Goal: Task Accomplishment & Management: Use online tool/utility

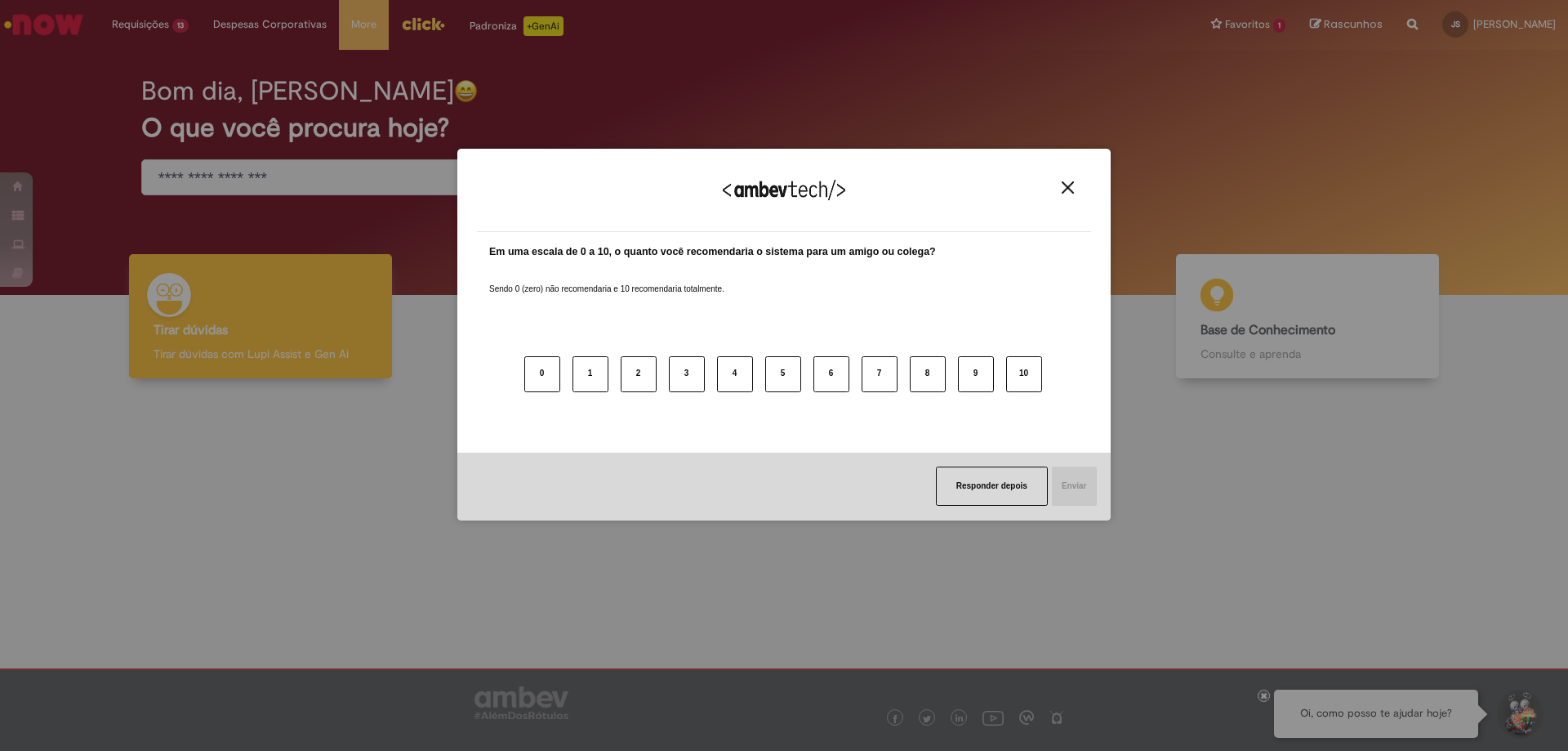
click at [1054, 189] on div "Agradecemos seu feedback!" at bounding box center [784, 199] width 614 height 63
click at [1065, 183] on img "Close" at bounding box center [1067, 187] width 12 height 12
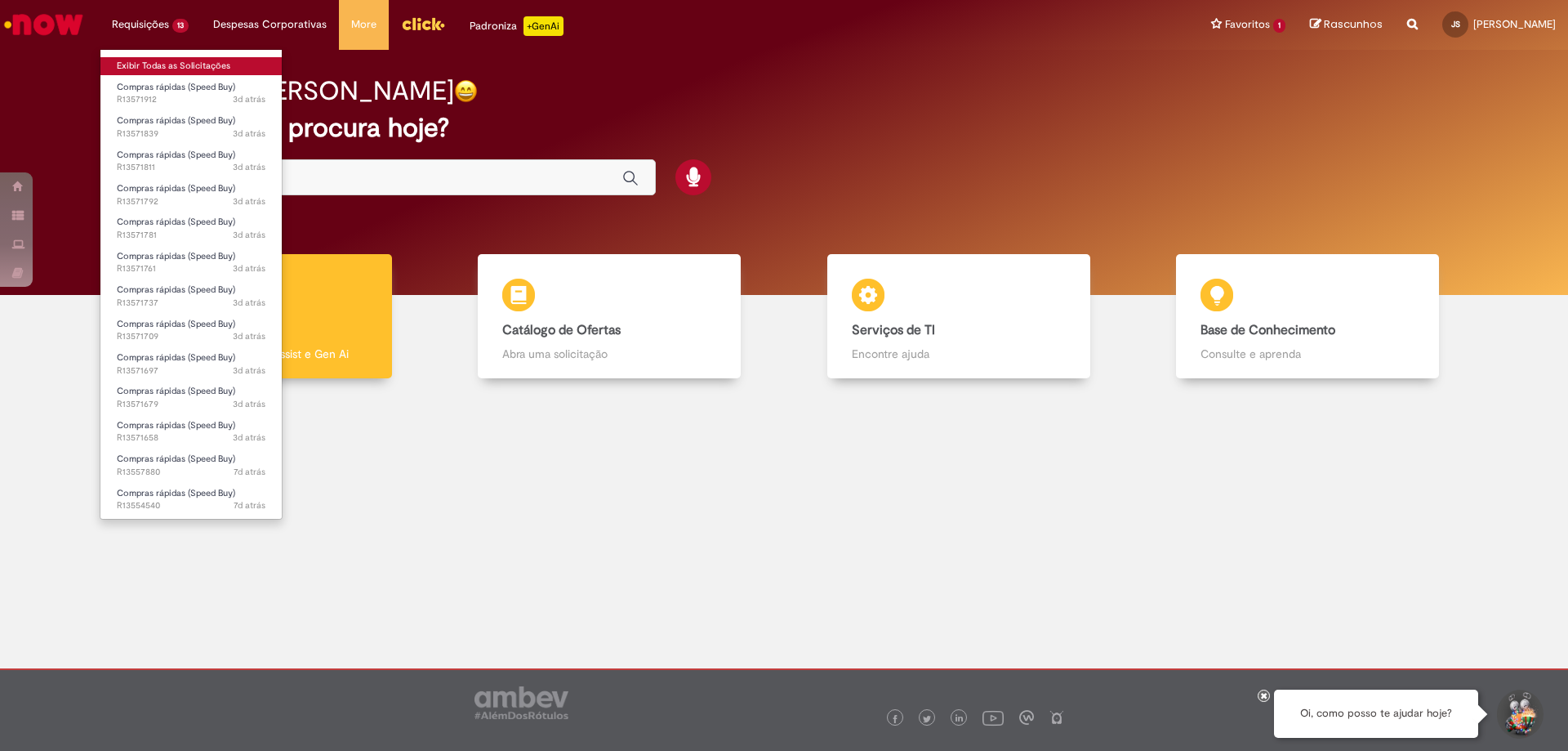
click at [167, 70] on link "Exibir Todas as Solicitações" at bounding box center [191, 66] width 182 height 18
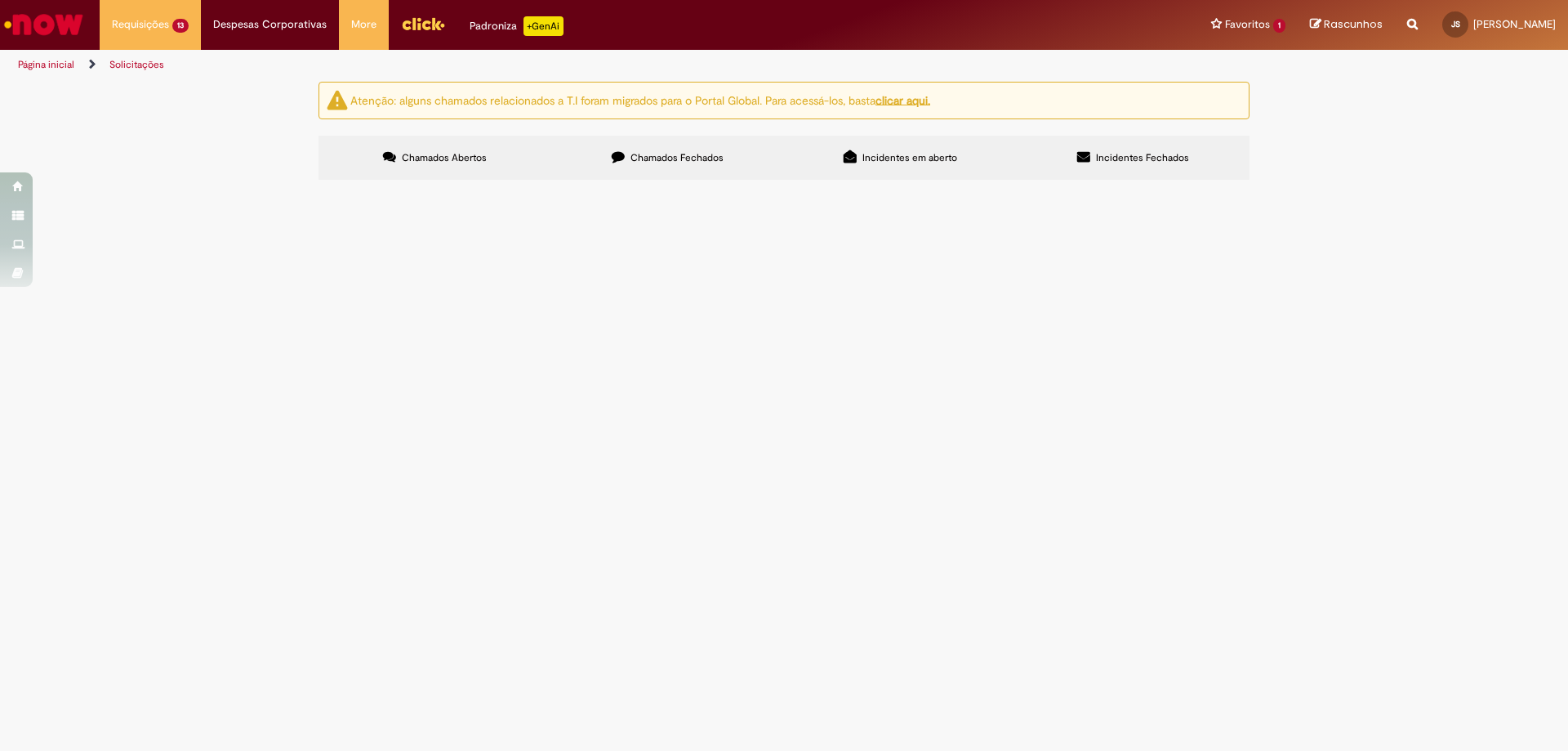
click at [0, 0] on span "Pedidos Material de escritório" at bounding box center [0, 0] width 0 height 0
click at [0, 0] on span "Compras rápidas (Speed Buy)" at bounding box center [0, 0] width 0 height 0
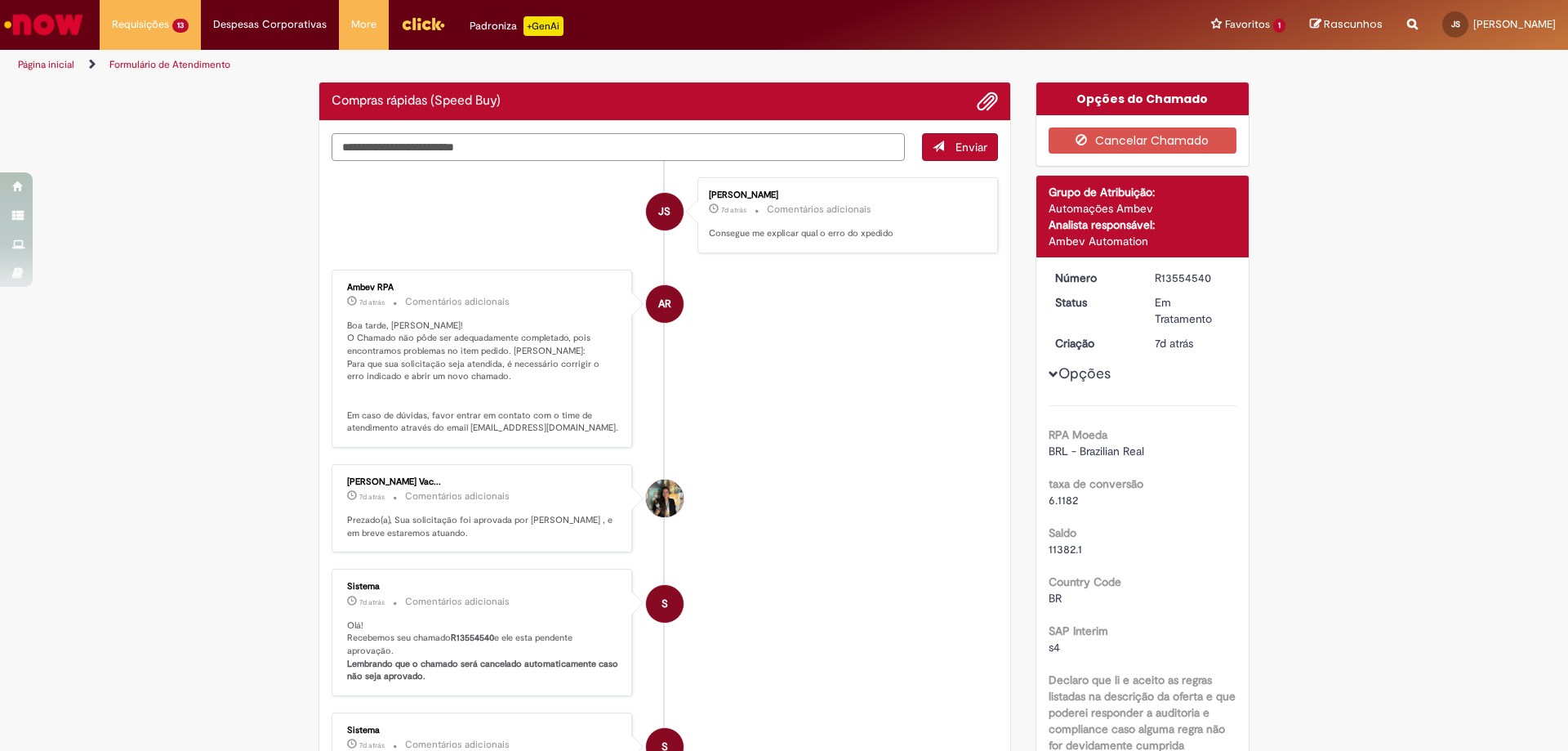
click at [445, 144] on div "Verificar Código de Barras Compras rápidas (Speed Buy) Enviar JS [PERSON_NAME] …" at bounding box center [664, 595] width 717 height 1026
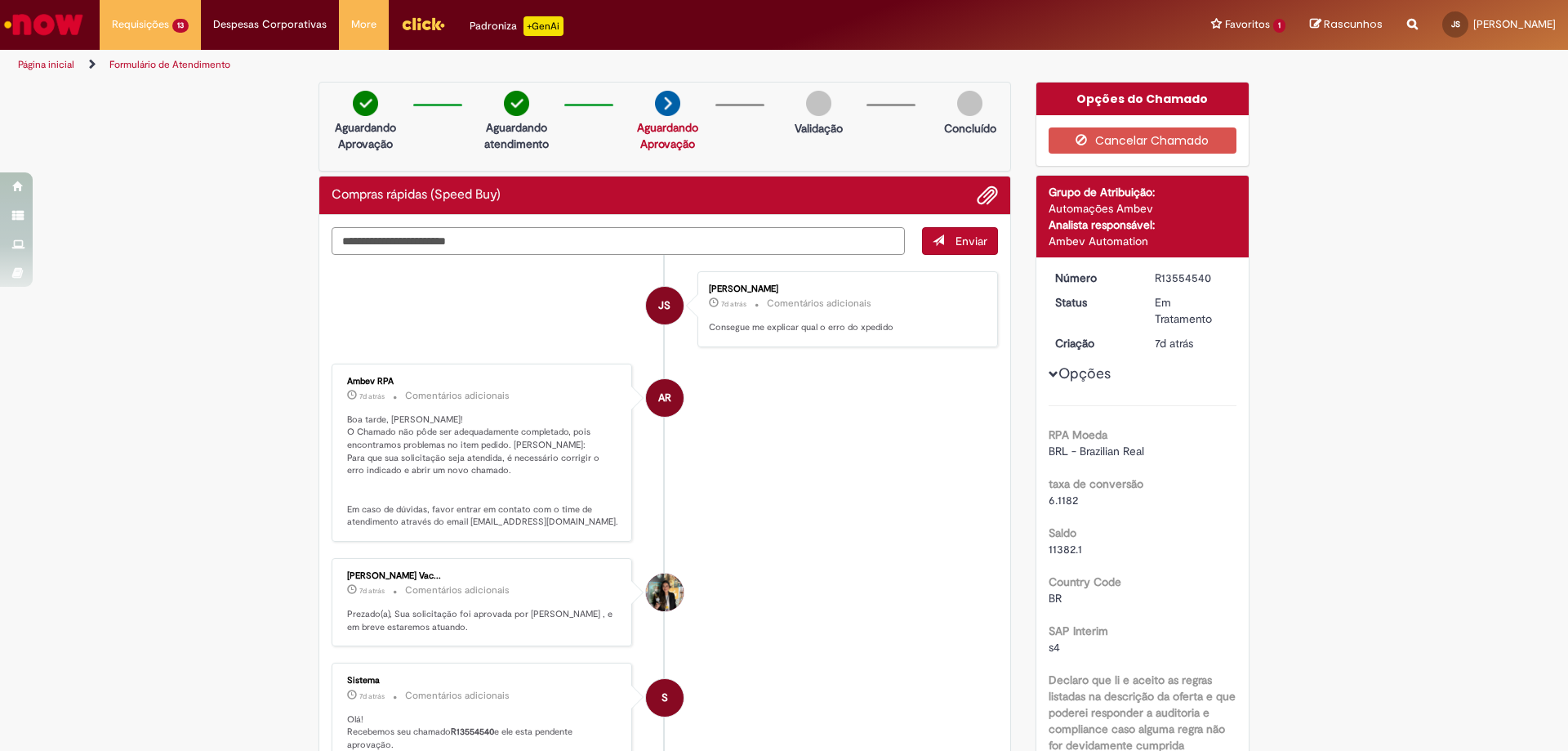
click at [519, 236] on textarea "**********" at bounding box center [617, 241] width 573 height 28
type textarea "**********"
click at [935, 233] on span "Enviar" at bounding box center [961, 241] width 75 height 28
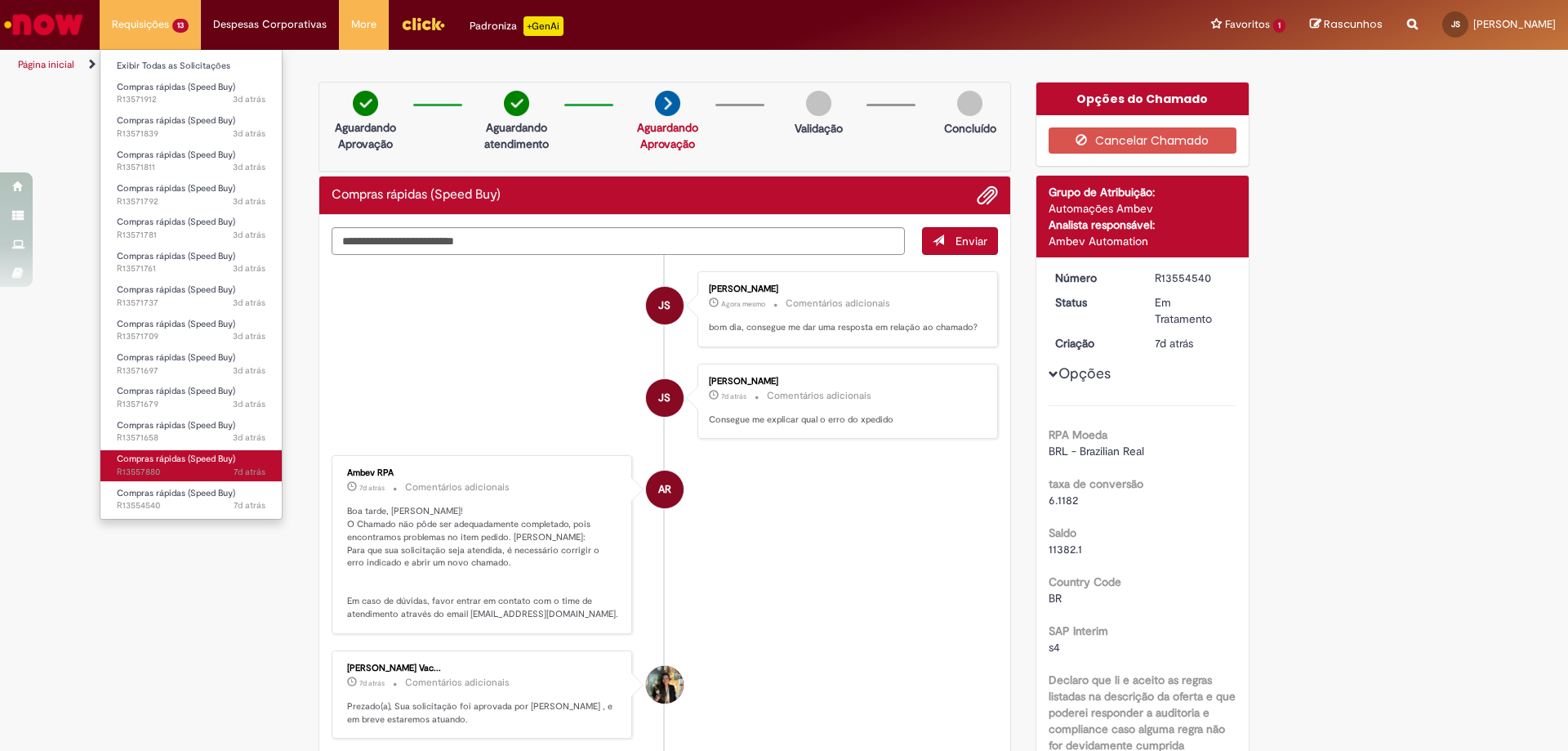
click at [189, 456] on span "Compras rápidas (Speed Buy)" at bounding box center [175, 458] width 118 height 12
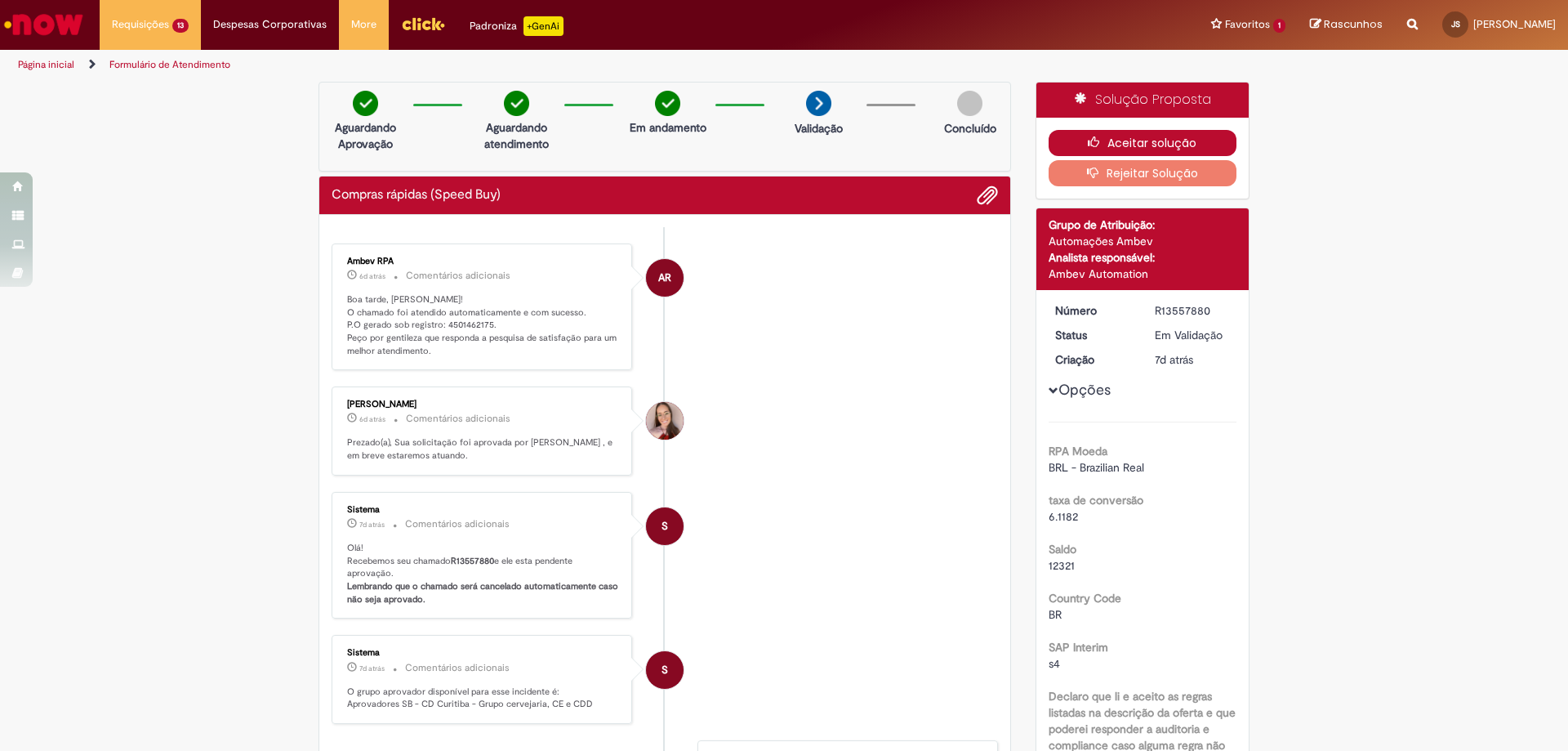
click at [1141, 130] on button "Aceitar solução" at bounding box center [1143, 143] width 189 height 26
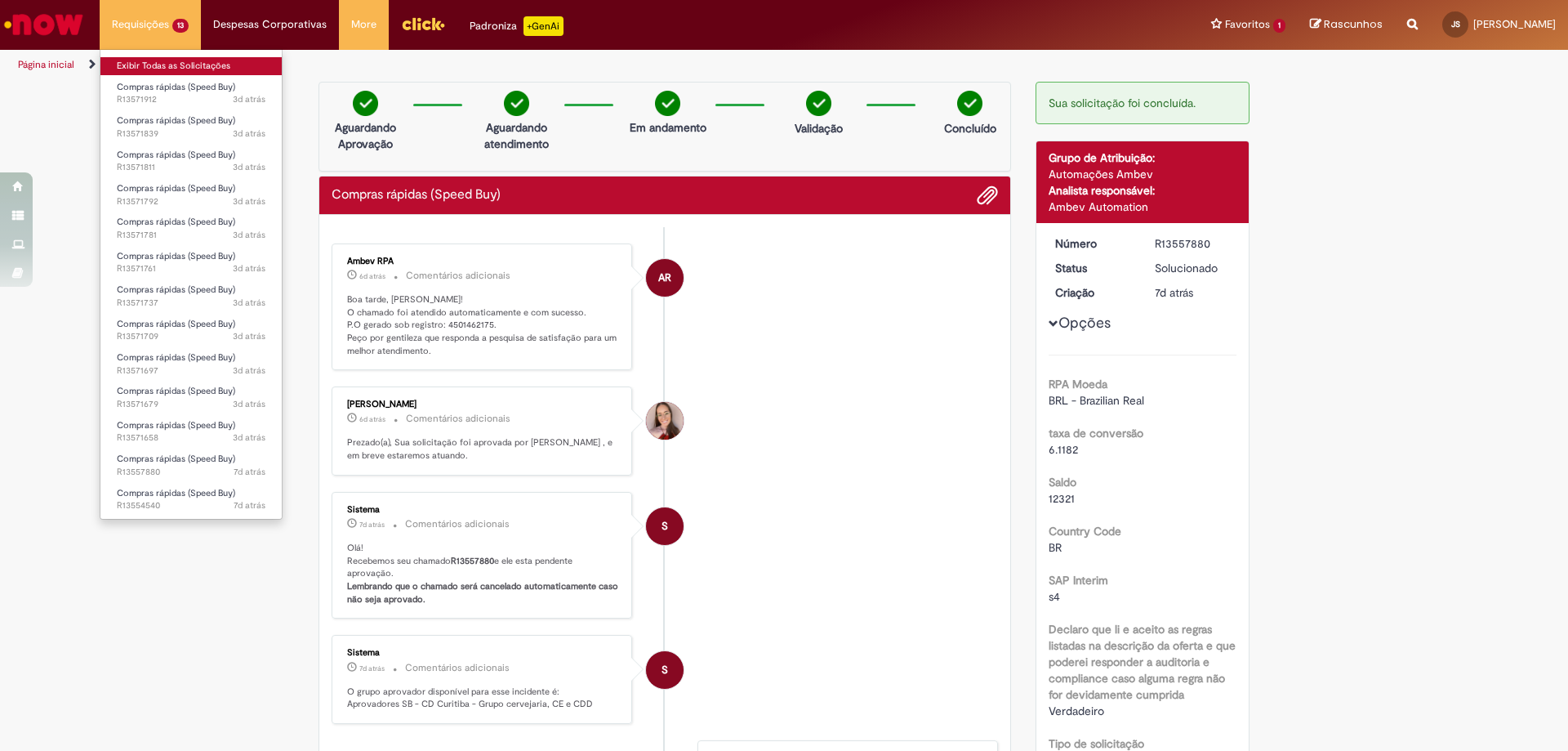
click at [174, 69] on link "Exibir Todas as Solicitações" at bounding box center [191, 66] width 182 height 18
click at [189, 68] on link "Exibir Todas as Solicitações" at bounding box center [191, 66] width 182 height 18
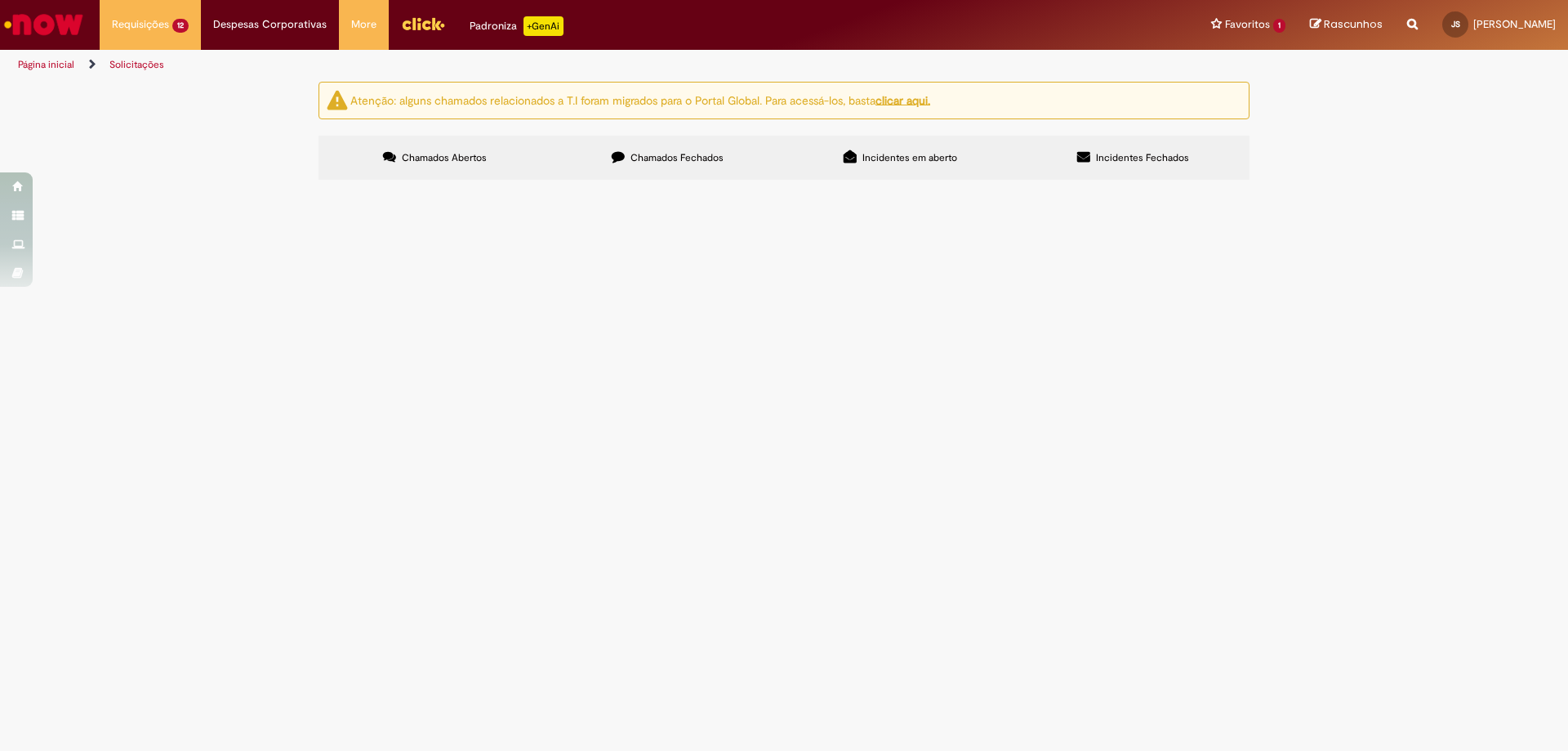
click at [1365, 185] on div "Atenção: alguns chamados relacionados a T.I foram migrados para o Portal Global…" at bounding box center [784, 133] width 1568 height 103
